Goal: Manage account settings

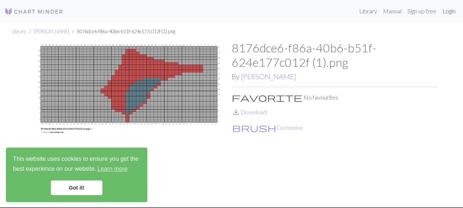
click at [450, 8] on link "Login" at bounding box center [448, 11] width 19 height 15
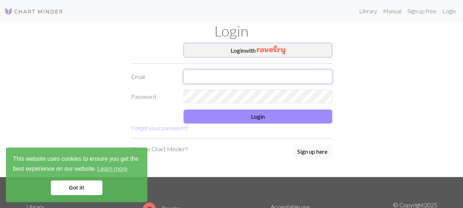
click at [259, 81] on input "text" at bounding box center [257, 77] width 149 height 14
type input "idalyb3136@gmail.com"
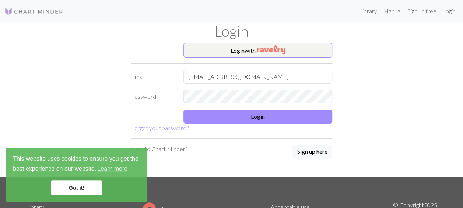
click at [82, 193] on link "Got it!" at bounding box center [77, 187] width 52 height 15
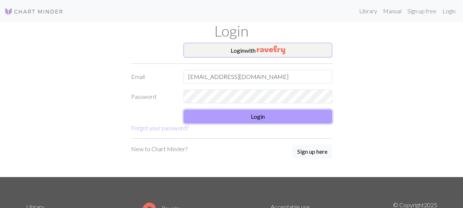
click at [245, 114] on button "Login" at bounding box center [257, 116] width 149 height 14
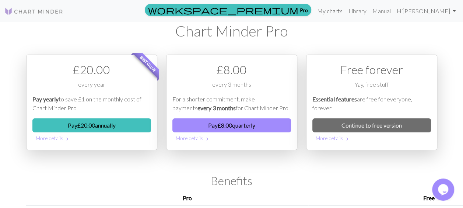
click at [345, 12] on link "My charts" at bounding box center [329, 11] width 31 height 15
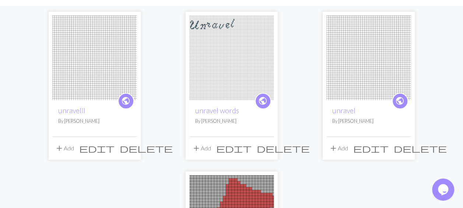
scroll to position [66, 0]
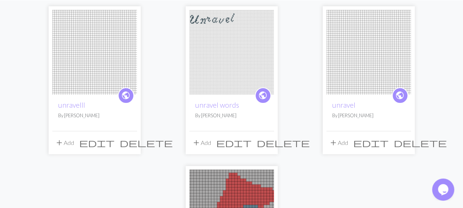
click at [133, 140] on span "delete" at bounding box center [146, 142] width 53 height 10
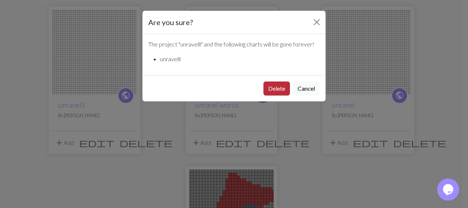
click at [283, 85] on button "Delete" at bounding box center [277, 88] width 27 height 14
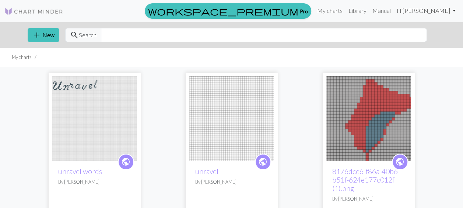
click at [448, 10] on link "Hi Idaly Barajas" at bounding box center [426, 10] width 65 height 15
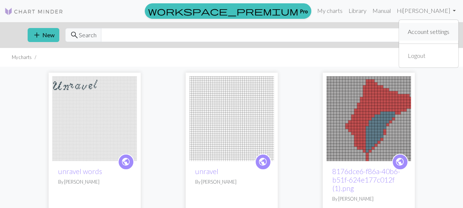
click at [435, 35] on link "Account settings" at bounding box center [429, 31] width 48 height 15
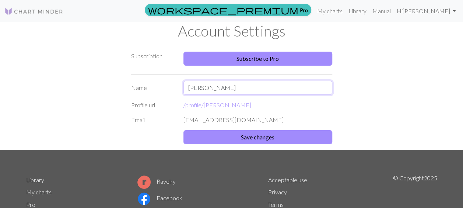
drag, startPoint x: 236, startPoint y: 84, endPoint x: 154, endPoint y: 91, distance: 82.4
click at [154, 91] on div "Name Idaly Barajas" at bounding box center [232, 88] width 210 height 14
type input "chocolate3136"
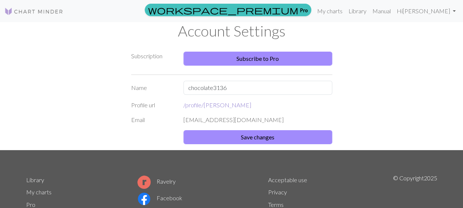
click at [228, 102] on link "/profile/ idaly-barajas" at bounding box center [217, 104] width 68 height 7
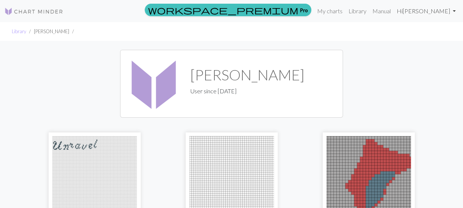
click at [434, 17] on link "Hi Idaly Barajas" at bounding box center [426, 11] width 65 height 15
click at [426, 36] on link "Account settings" at bounding box center [429, 31] width 48 height 15
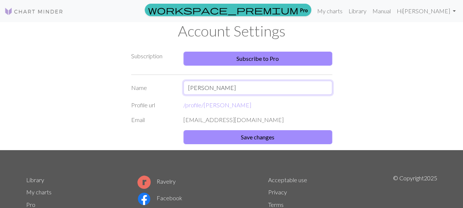
drag, startPoint x: 227, startPoint y: 88, endPoint x: 90, endPoint y: 85, distance: 137.0
click at [90, 85] on div "Subscription Subscribe to Pro Name Idaly Barajas Profile url /profile/ idaly-ba…" at bounding box center [232, 96] width 420 height 107
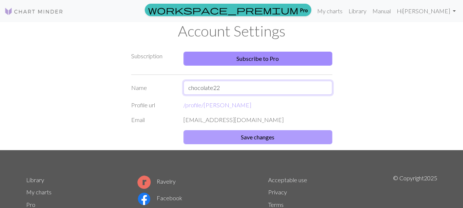
type input "chocolate22"
click at [222, 133] on button "Save changes" at bounding box center [257, 137] width 149 height 14
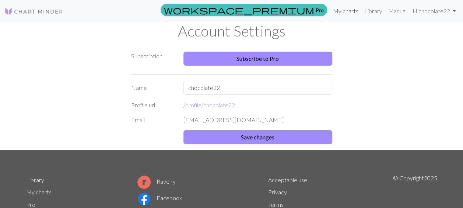
click at [345, 8] on link "My charts" at bounding box center [345, 11] width 31 height 15
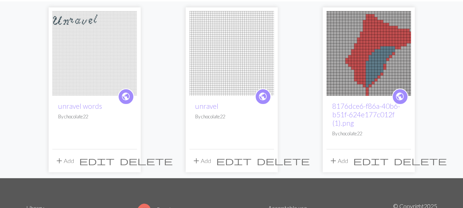
scroll to position [66, 0]
click at [405, 155] on span "delete" at bounding box center [420, 160] width 53 height 10
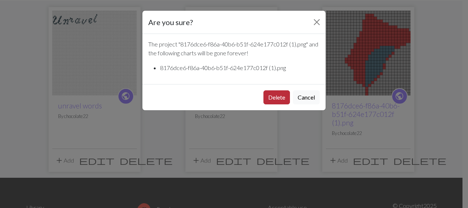
click at [281, 95] on button "Delete" at bounding box center [277, 97] width 27 height 14
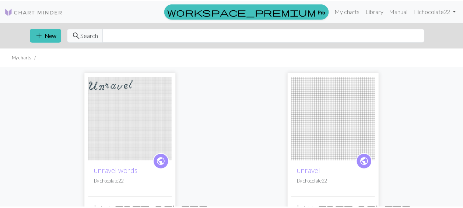
scroll to position [66, 0]
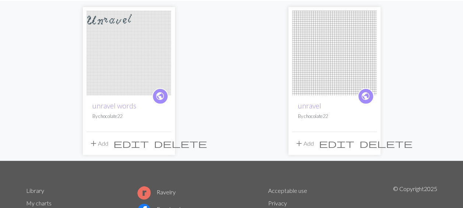
click at [372, 142] on span "delete" at bounding box center [385, 143] width 53 height 10
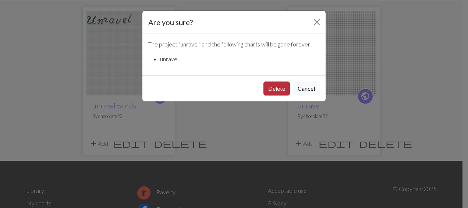
click at [278, 91] on button "Delete" at bounding box center [277, 88] width 27 height 14
